Goal: Information Seeking & Learning: Learn about a topic

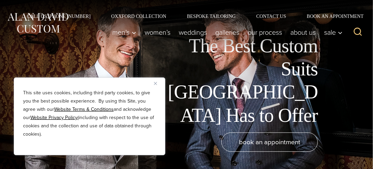
click at [20, 60] on div "The Best Custom Suits [GEOGRAPHIC_DATA] Has to Offer" at bounding box center [176, 80] width 339 height 93
click at [154, 82] on img "Close" at bounding box center [155, 83] width 3 height 3
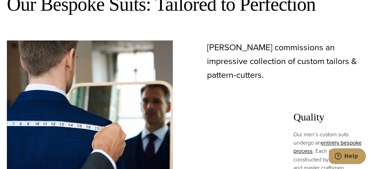
scroll to position [345, 0]
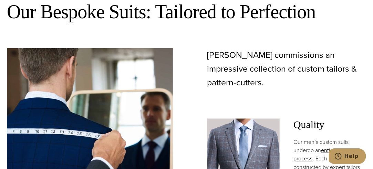
click at [230, 119] on img at bounding box center [244, 152] width 73 height 66
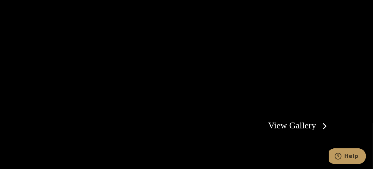
scroll to position [1138, 0]
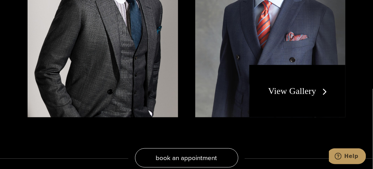
click at [294, 86] on link "View Gallery" at bounding box center [300, 91] width 62 height 10
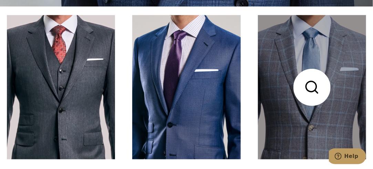
scroll to position [172, 0]
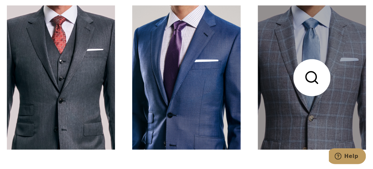
click at [310, 87] on link at bounding box center [312, 78] width 108 height 144
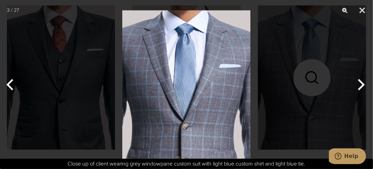
click at [186, 90] on img at bounding box center [186, 84] width 128 height 169
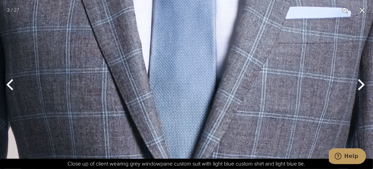
click at [360, 86] on button "Next" at bounding box center [361, 85] width 26 height 34
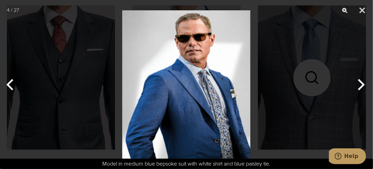
click at [360, 86] on button "Next" at bounding box center [361, 85] width 26 height 34
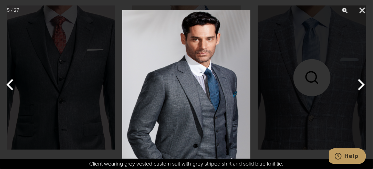
click at [360, 86] on button "Next" at bounding box center [361, 85] width 26 height 34
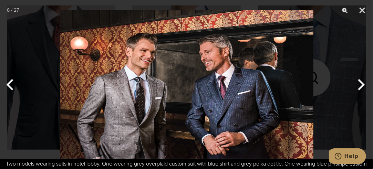
click at [360, 86] on button "Next" at bounding box center [361, 85] width 26 height 34
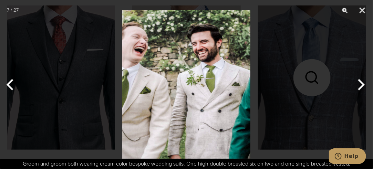
click at [360, 86] on button "Next" at bounding box center [361, 85] width 26 height 34
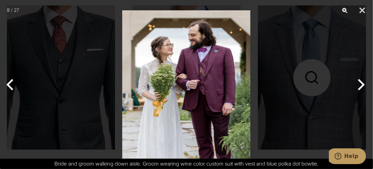
click at [360, 86] on button "Next" at bounding box center [361, 85] width 26 height 34
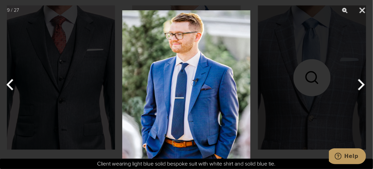
click at [360, 86] on button "Next" at bounding box center [361, 85] width 26 height 34
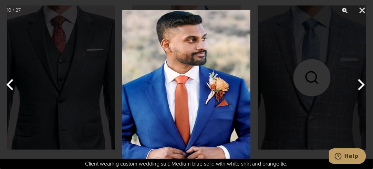
click at [360, 86] on button "Next" at bounding box center [361, 85] width 26 height 34
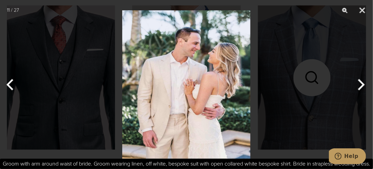
click at [360, 86] on button "Next" at bounding box center [361, 85] width 26 height 34
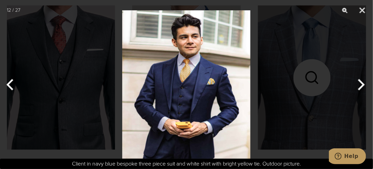
click at [360, 86] on button "Next" at bounding box center [361, 85] width 26 height 34
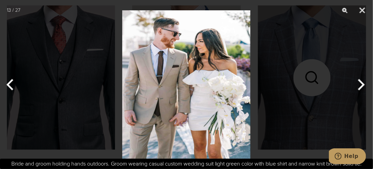
click at [360, 86] on button "Next" at bounding box center [361, 85] width 26 height 34
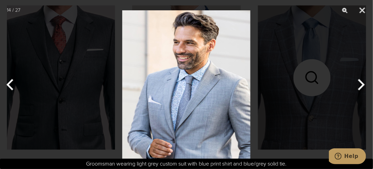
click at [360, 86] on button "Next" at bounding box center [361, 85] width 26 height 34
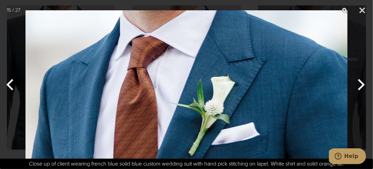
click at [360, 86] on button "Next" at bounding box center [361, 85] width 26 height 34
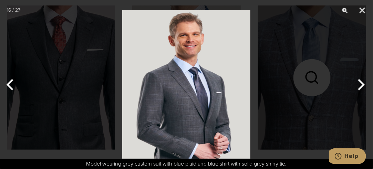
click at [360, 86] on button "Next" at bounding box center [361, 85] width 26 height 34
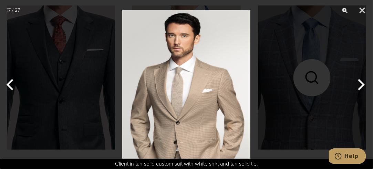
click at [360, 86] on button "Next" at bounding box center [361, 85] width 26 height 34
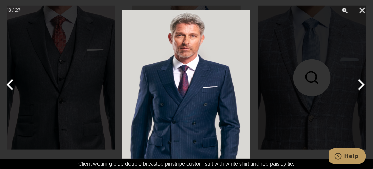
click at [360, 86] on button "Next" at bounding box center [361, 85] width 26 height 34
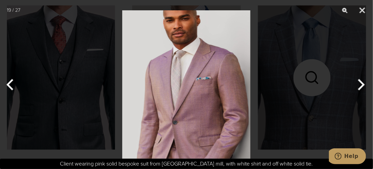
click at [360, 86] on button "Next" at bounding box center [361, 85] width 26 height 34
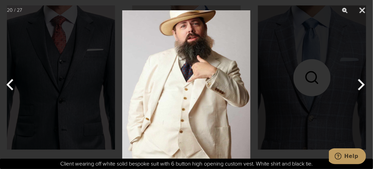
click at [360, 86] on button "Next" at bounding box center [361, 85] width 26 height 34
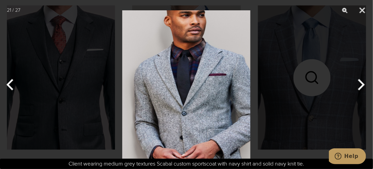
click at [360, 86] on button "Next" at bounding box center [361, 85] width 26 height 34
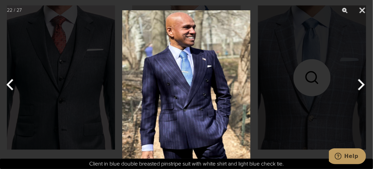
click at [360, 86] on button "Next" at bounding box center [361, 85] width 26 height 34
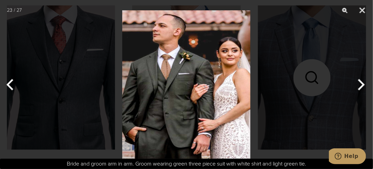
click at [360, 86] on button "Next" at bounding box center [361, 85] width 26 height 34
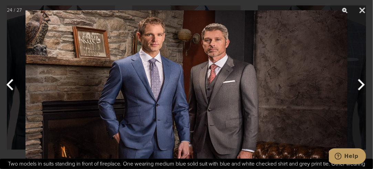
click at [360, 86] on button "Next" at bounding box center [361, 85] width 26 height 34
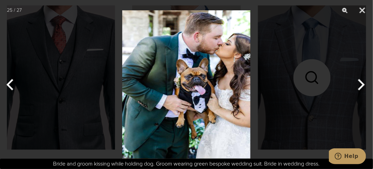
click at [360, 86] on button "Next" at bounding box center [361, 85] width 26 height 34
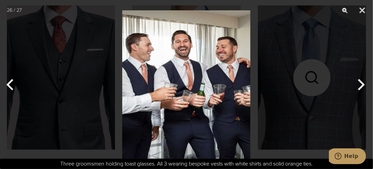
click at [360, 86] on button "Next" at bounding box center [361, 85] width 26 height 34
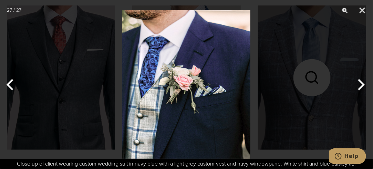
click at [360, 86] on button "Next" at bounding box center [361, 85] width 26 height 34
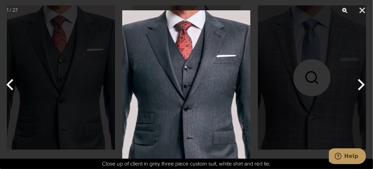
click at [360, 86] on button "Next" at bounding box center [361, 85] width 26 height 34
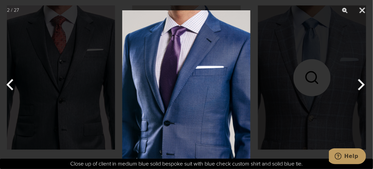
click at [360, 86] on button "Next" at bounding box center [361, 85] width 26 height 34
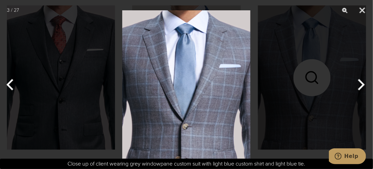
click at [360, 86] on button "Next" at bounding box center [361, 85] width 26 height 34
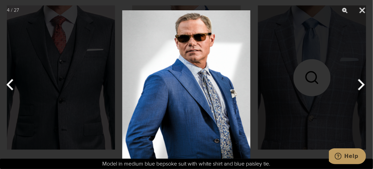
click at [360, 86] on button "Next" at bounding box center [361, 85] width 26 height 34
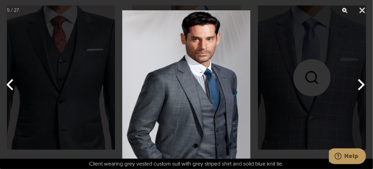
click at [360, 86] on button "Next" at bounding box center [361, 85] width 26 height 34
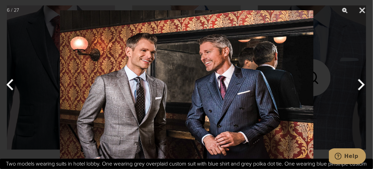
click at [360, 86] on button "Next" at bounding box center [361, 85] width 26 height 34
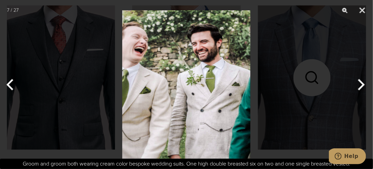
click at [360, 86] on button "Next" at bounding box center [361, 85] width 26 height 34
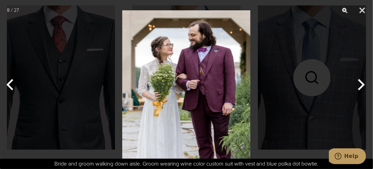
click at [360, 86] on button "Next" at bounding box center [361, 85] width 26 height 34
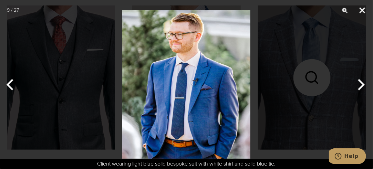
click at [365, 10] on button "Close" at bounding box center [362, 10] width 17 height 21
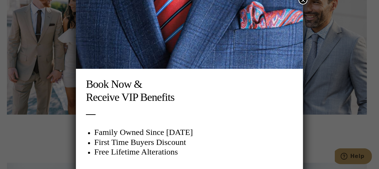
scroll to position [0, 0]
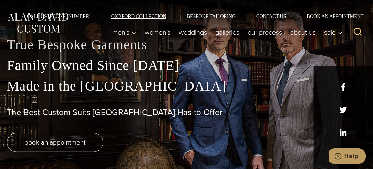
click at [141, 14] on link "Oxxford Collection" at bounding box center [139, 16] width 76 height 5
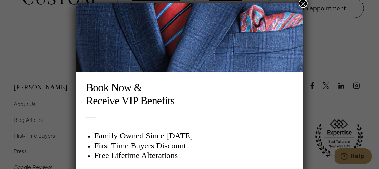
scroll to position [3, 0]
